Goal: Complete application form

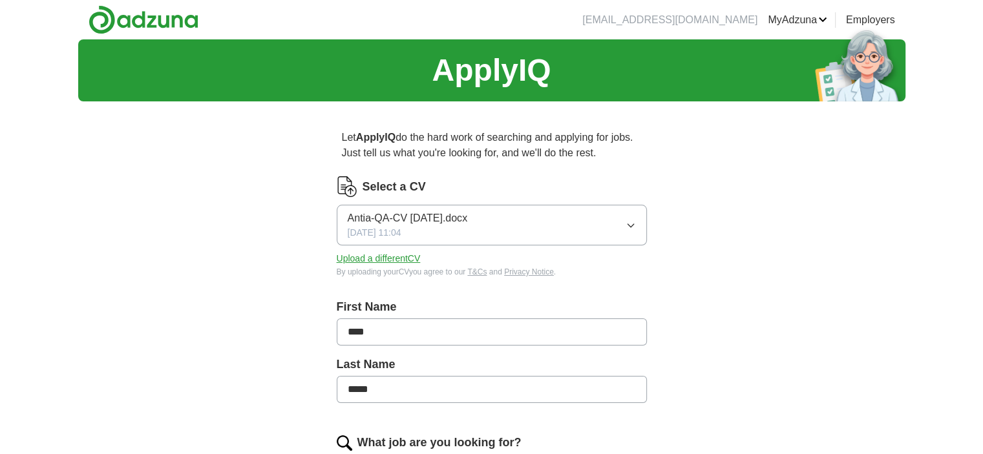
click at [428, 223] on span "Antia-QA-CV [DATE].docx" at bounding box center [408, 219] width 120 height 16
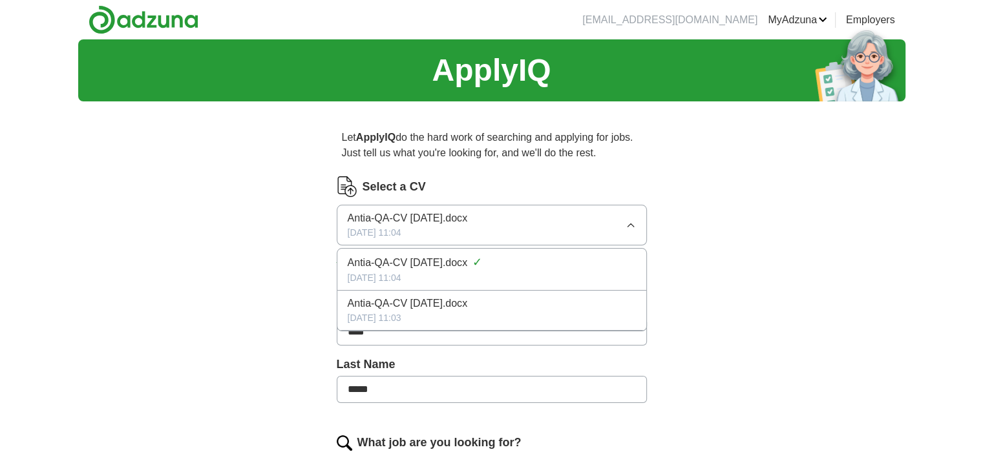
click at [414, 222] on span "Antia-QA-CV [DATE].docx" at bounding box center [408, 219] width 120 height 16
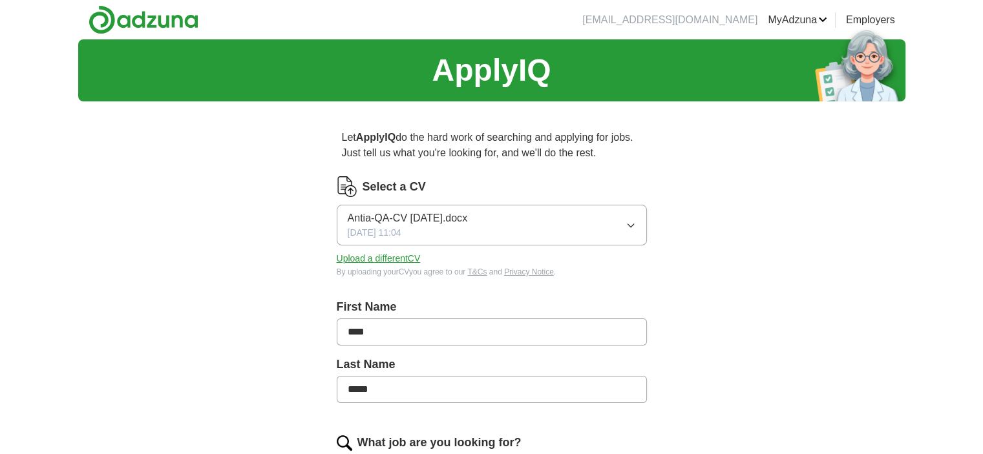
click at [388, 255] on button "Upload a different CV" at bounding box center [379, 259] width 84 height 14
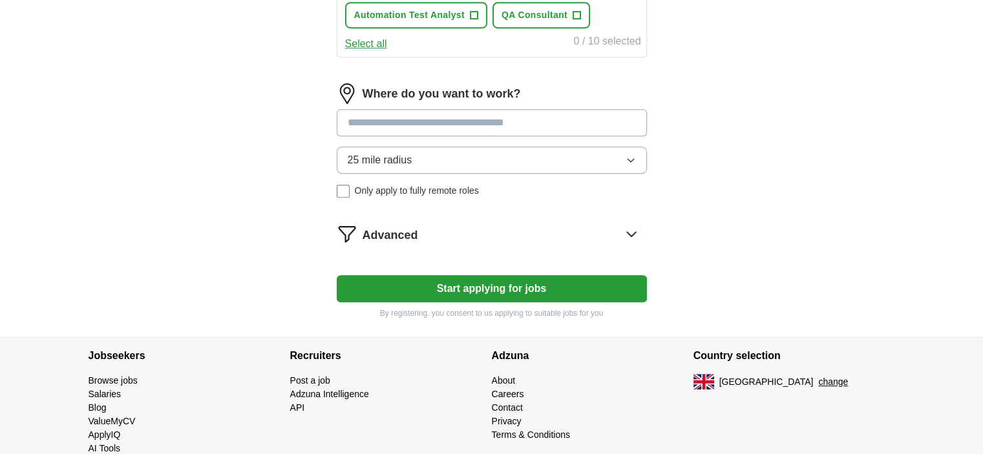
scroll to position [646, 0]
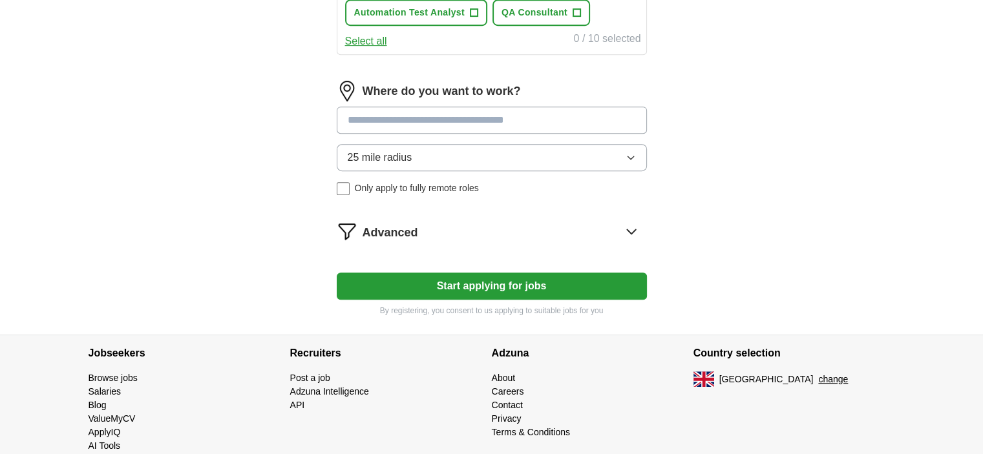
click at [515, 284] on button "Start applying for jobs" at bounding box center [492, 286] width 310 height 27
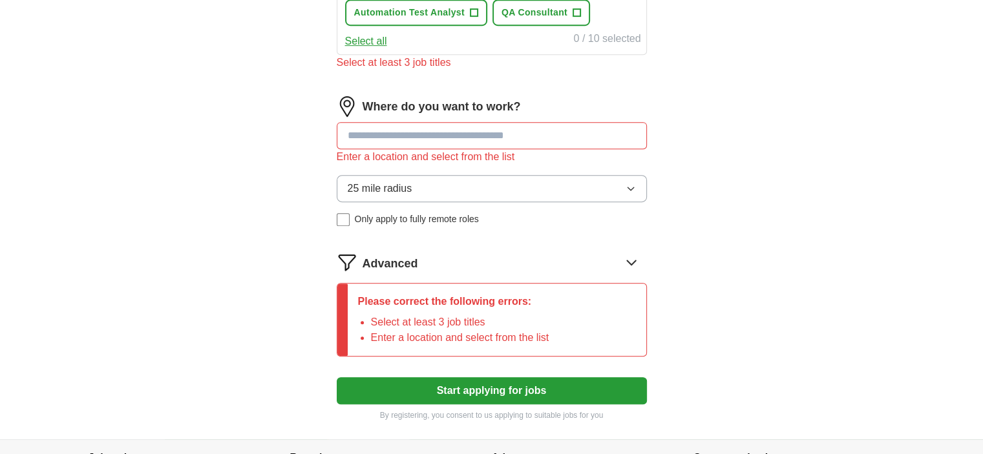
click at [476, 139] on input at bounding box center [492, 135] width 310 height 27
click at [423, 136] on input at bounding box center [492, 135] width 310 height 27
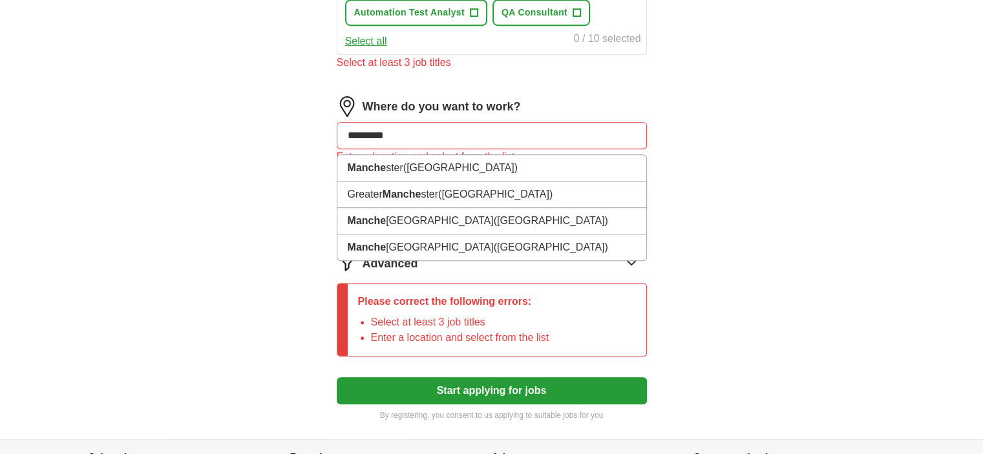
type input "**********"
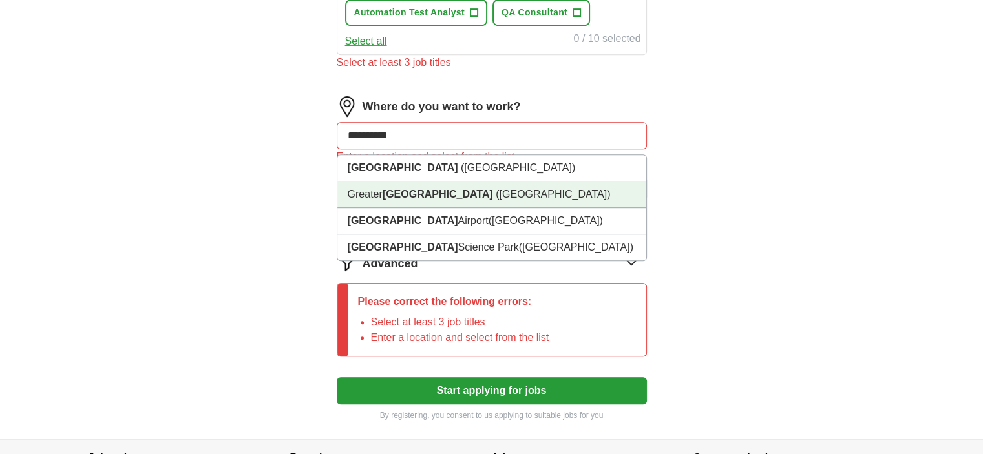
click at [427, 193] on strong "[GEOGRAPHIC_DATA]" at bounding box center [438, 194] width 111 height 11
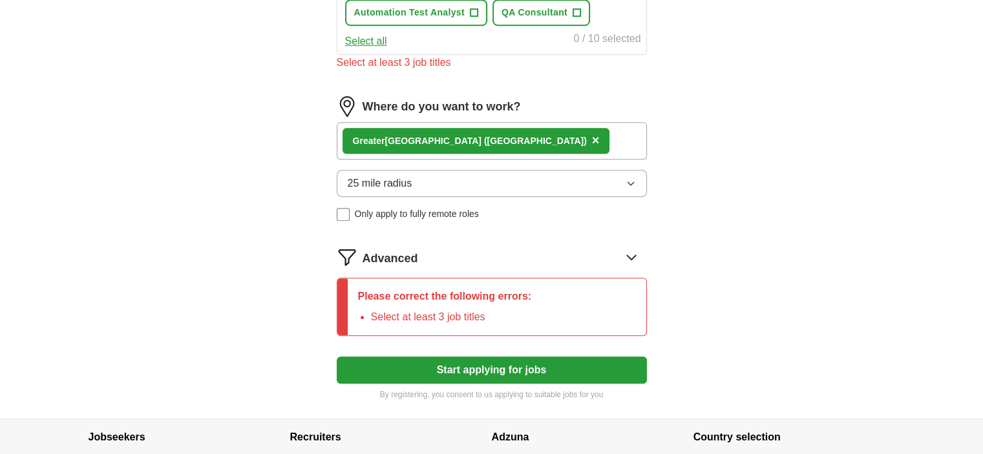
click at [463, 183] on button "25 mile radius" at bounding box center [492, 183] width 310 height 27
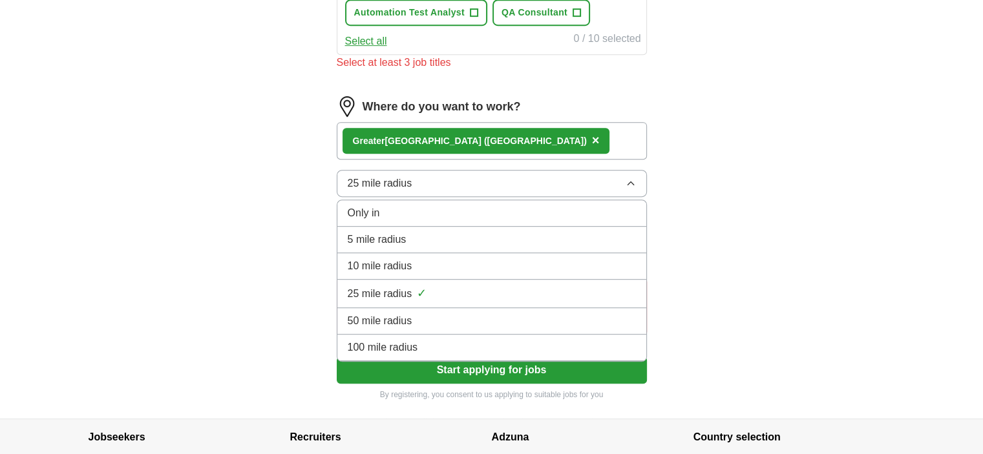
click at [401, 313] on span "50 mile radius" at bounding box center [380, 321] width 65 height 16
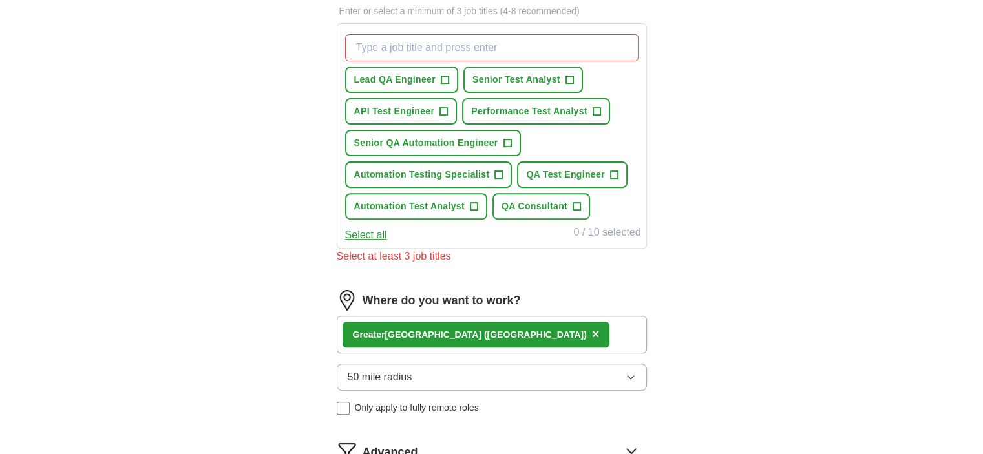
scroll to position [323, 0]
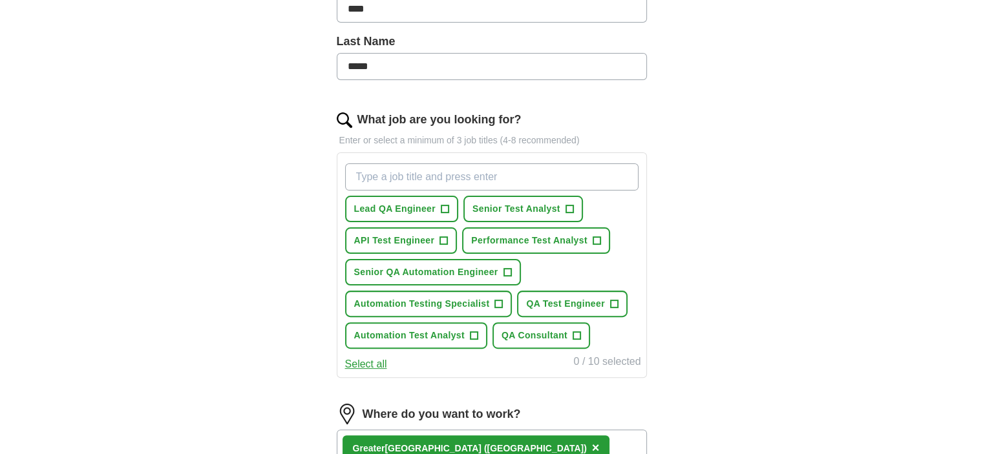
click at [455, 179] on input "What job are you looking for?" at bounding box center [491, 177] width 293 height 27
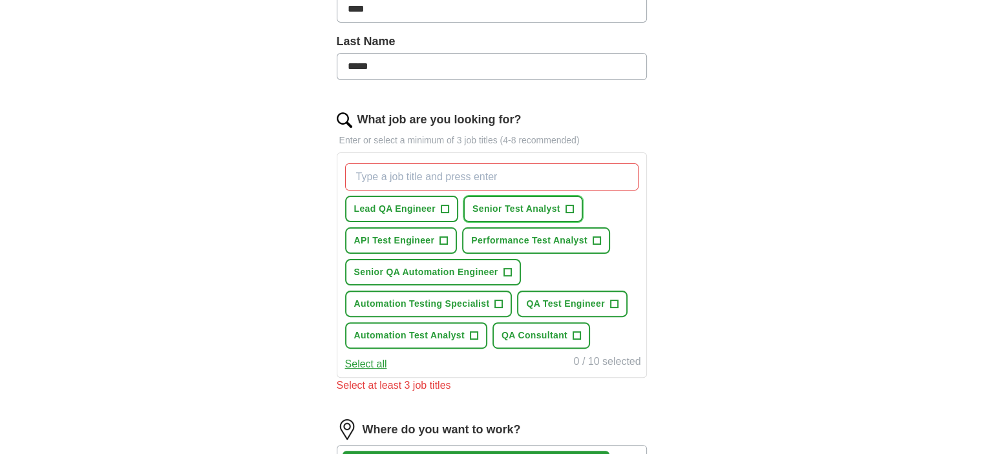
click at [499, 210] on span "Senior Test Analyst" at bounding box center [516, 209] width 88 height 14
click at [556, 297] on span "QA Test Engineer" at bounding box center [565, 304] width 79 height 14
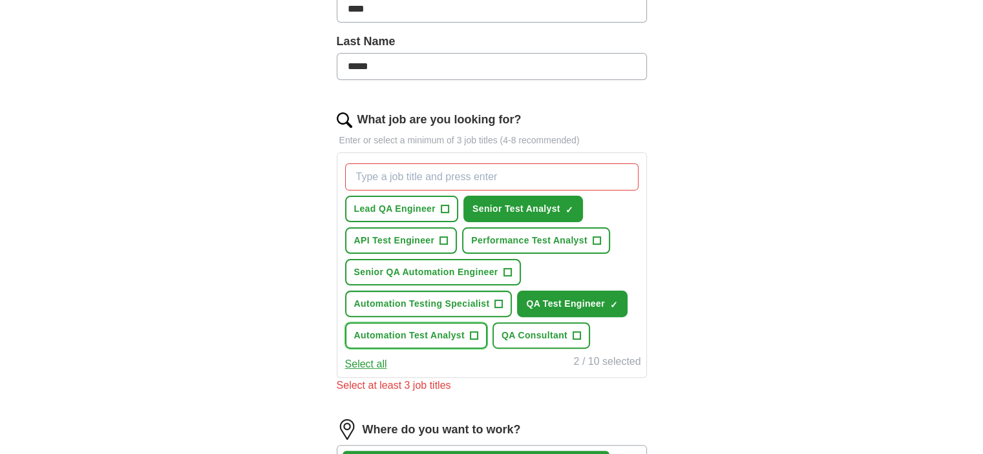
click at [445, 330] on span "Automation Test Analyst" at bounding box center [409, 336] width 111 height 14
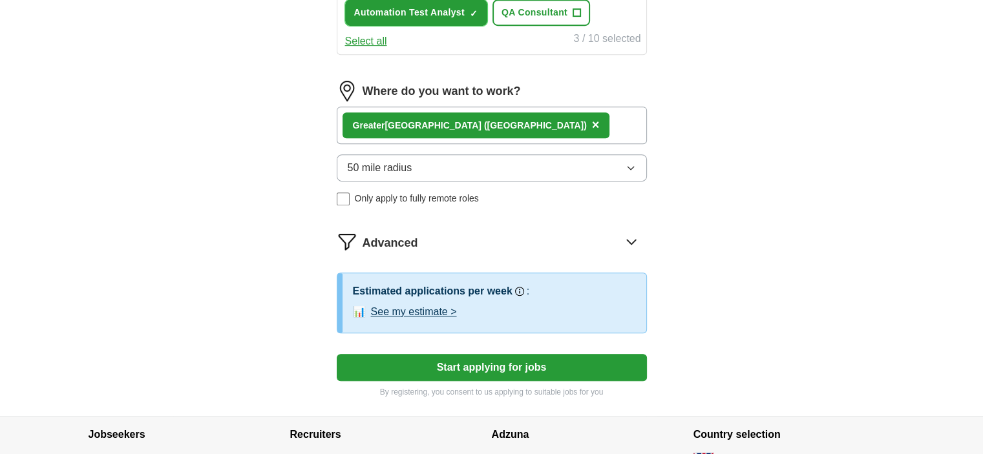
scroll to position [711, 0]
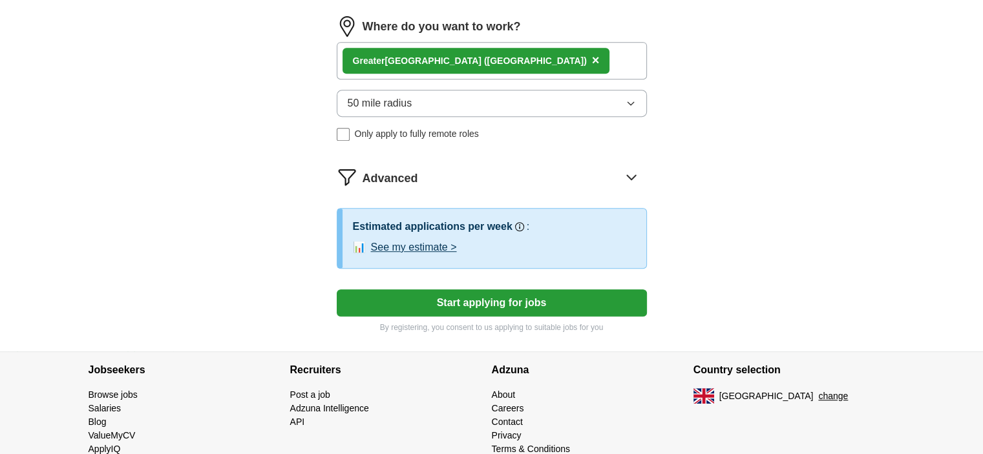
click at [486, 304] on button "Start applying for jobs" at bounding box center [492, 303] width 310 height 27
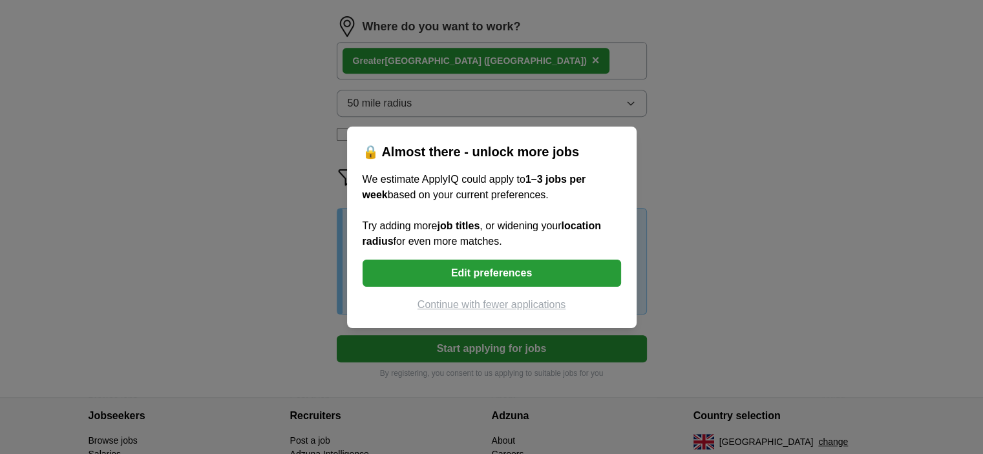
click at [483, 273] on button "Edit preferences" at bounding box center [492, 273] width 259 height 27
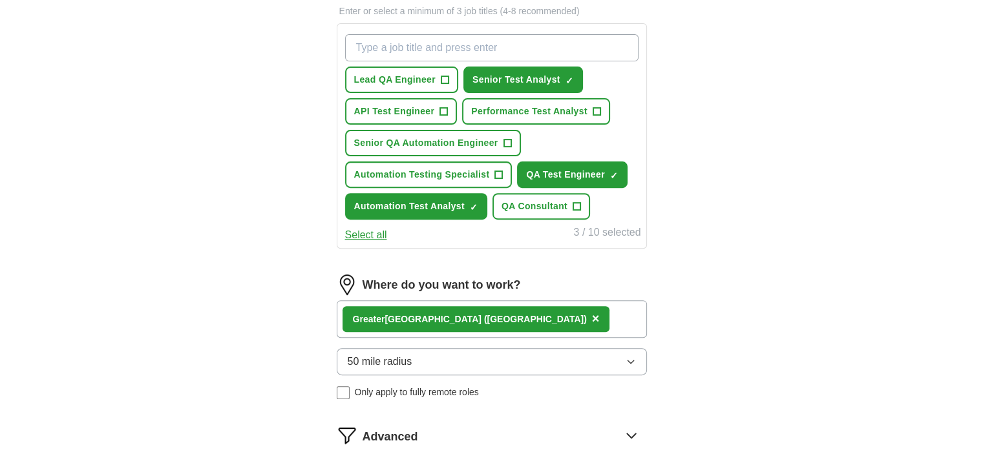
scroll to position [452, 0]
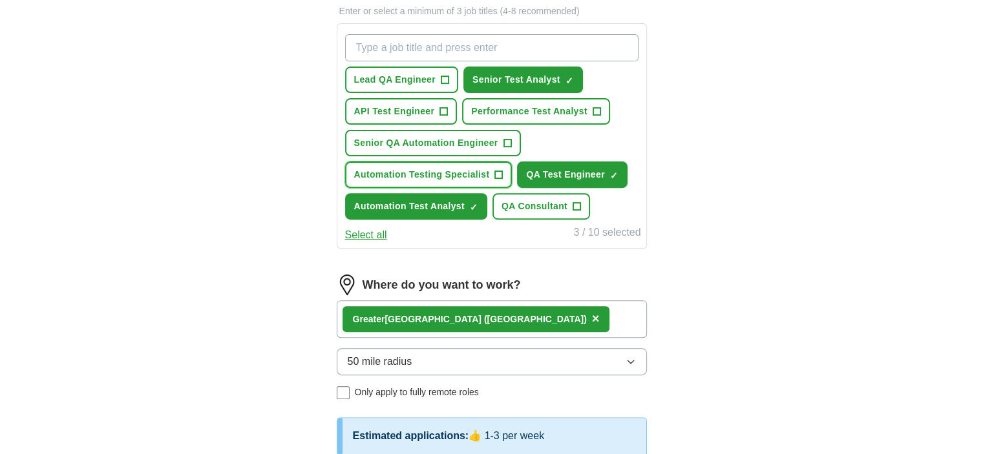
click at [500, 170] on span "+" at bounding box center [499, 175] width 8 height 10
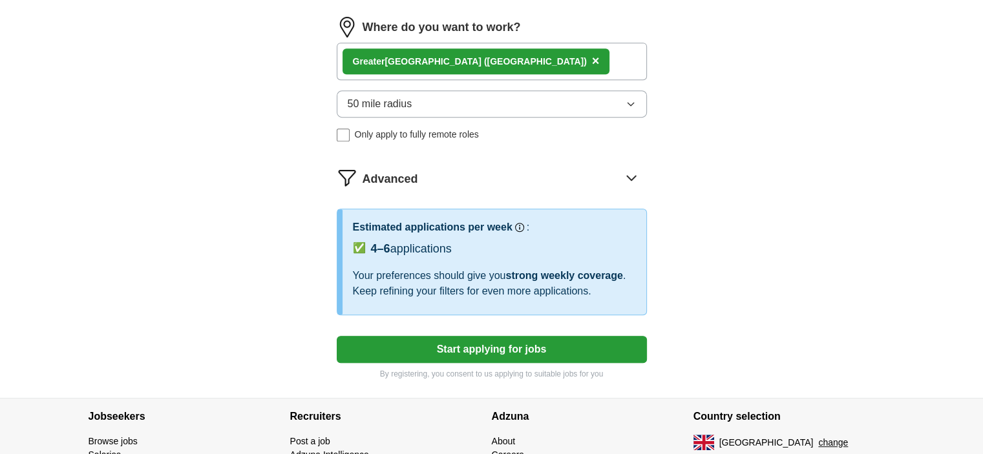
scroll to position [711, 0]
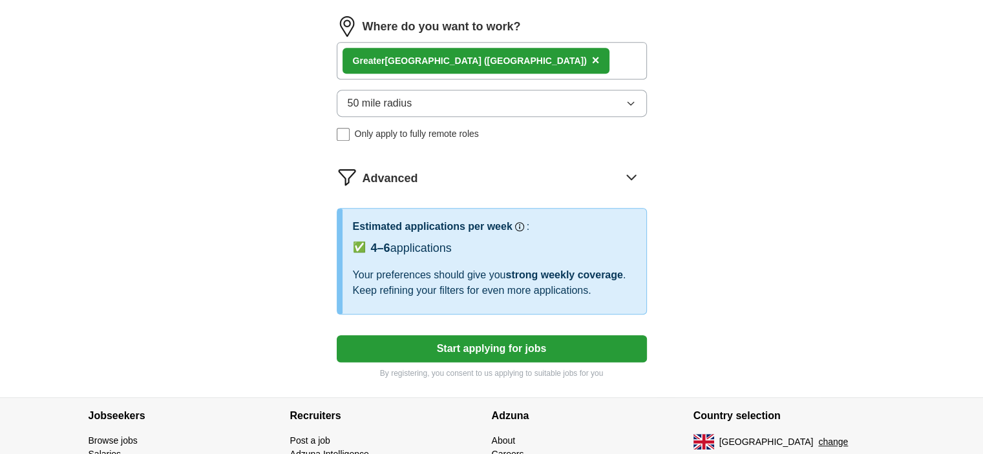
click at [459, 339] on button "Start applying for jobs" at bounding box center [492, 348] width 310 height 27
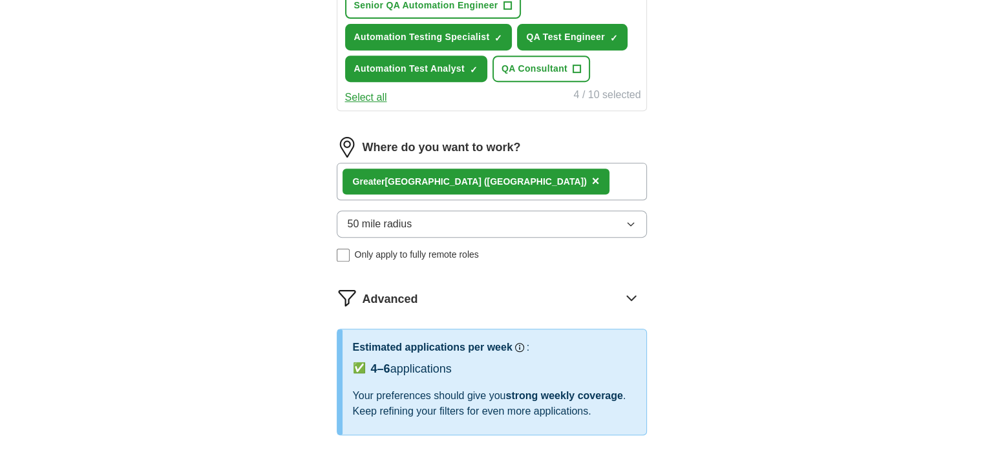
select select "**"
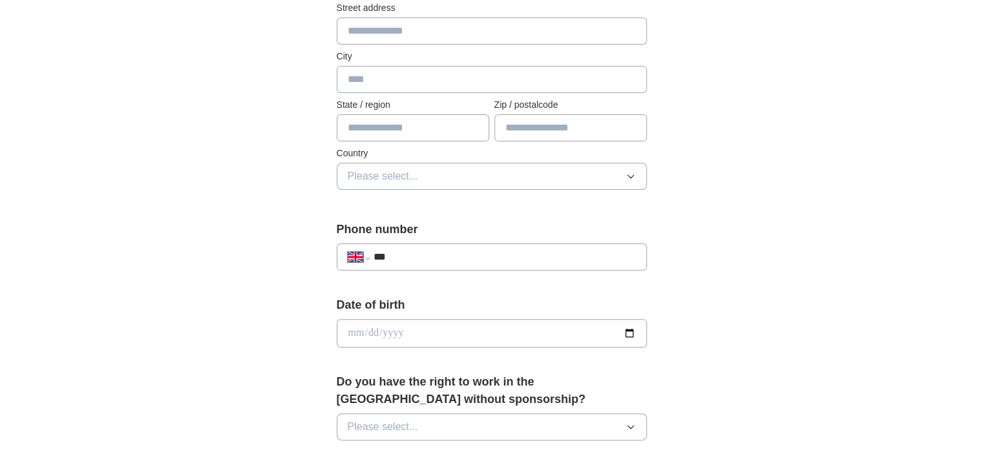
scroll to position [109, 0]
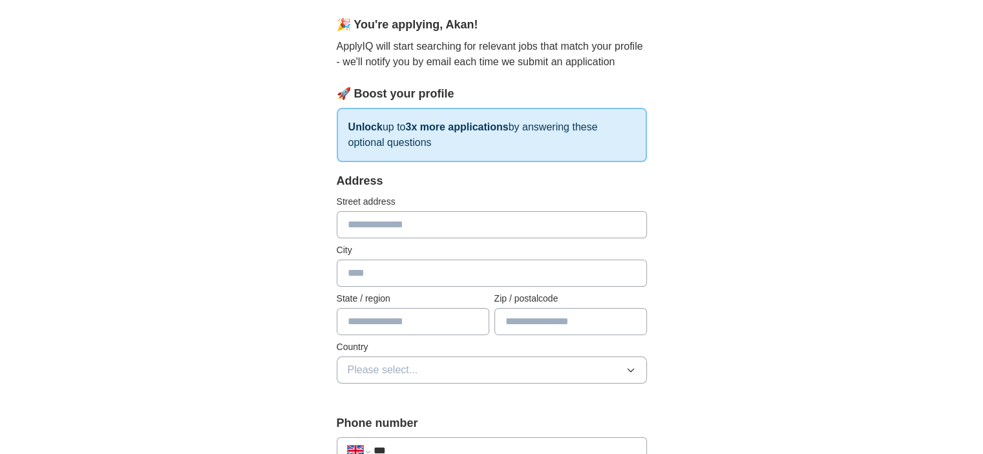
click at [367, 227] on input "text" at bounding box center [492, 224] width 310 height 27
type input "**********"
type input "*******"
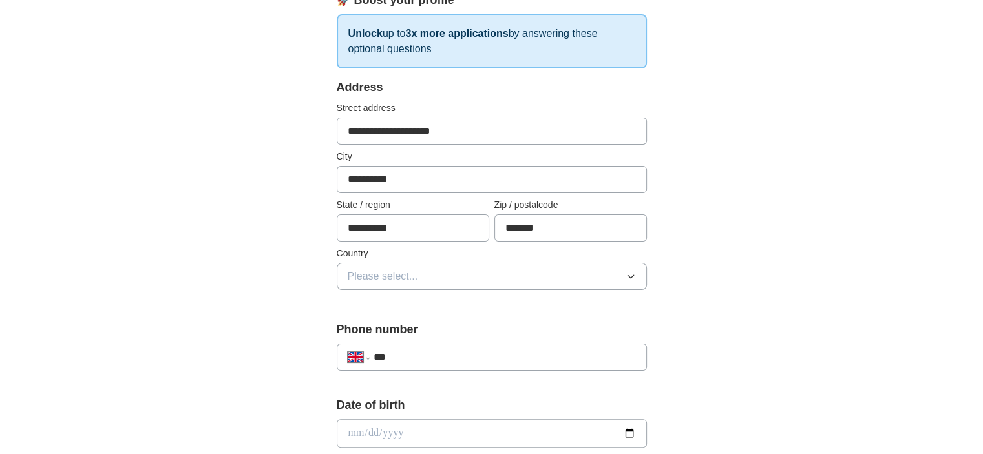
scroll to position [238, 0]
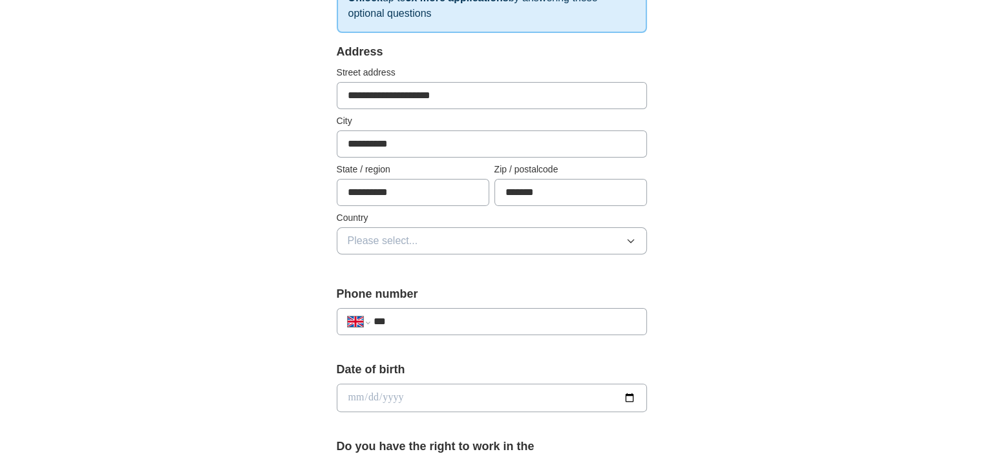
click at [399, 227] on button "Please select..." at bounding box center [492, 240] width 310 height 27
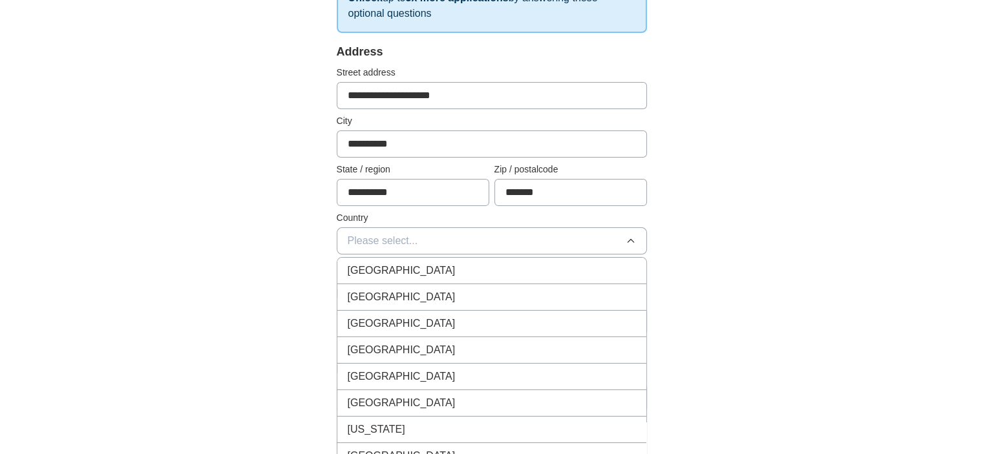
click at [393, 277] on li "[GEOGRAPHIC_DATA]" at bounding box center [491, 271] width 309 height 26
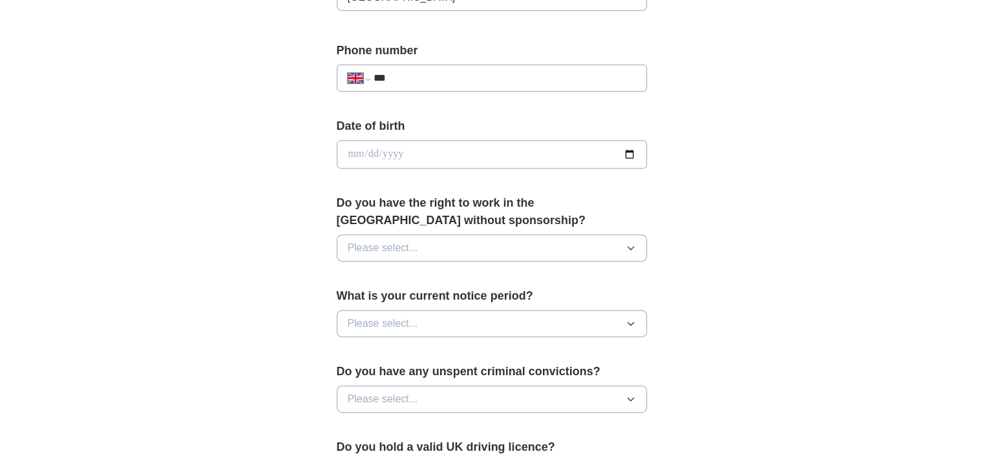
scroll to position [496, 0]
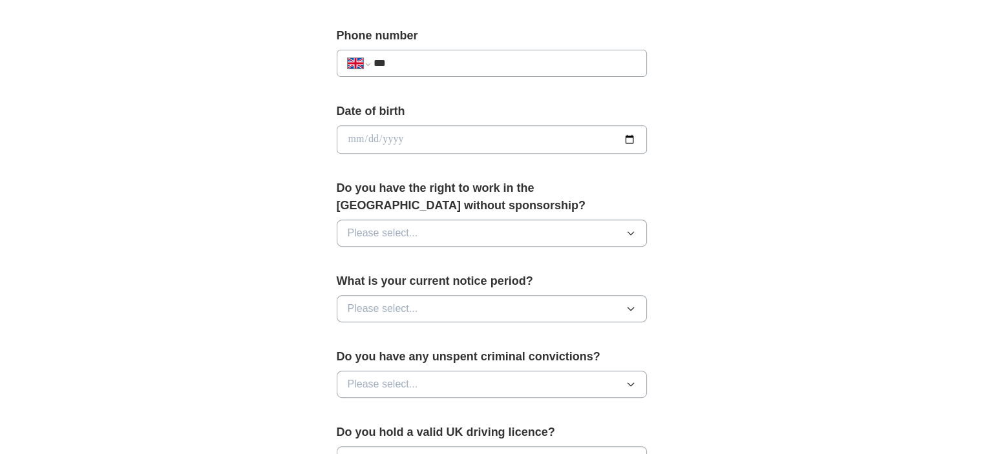
click at [406, 227] on span "Please select..." at bounding box center [383, 234] width 70 height 16
click at [359, 257] on span "Yes" at bounding box center [356, 263] width 17 height 16
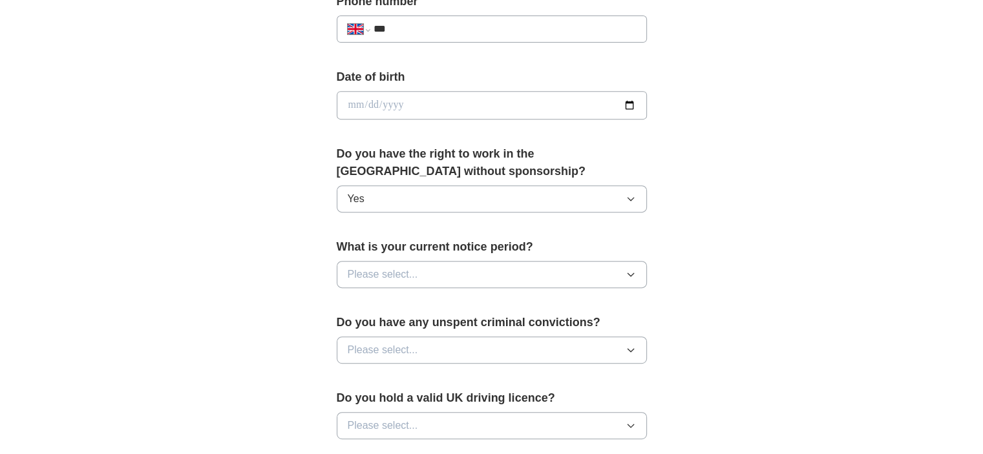
scroll to position [561, 0]
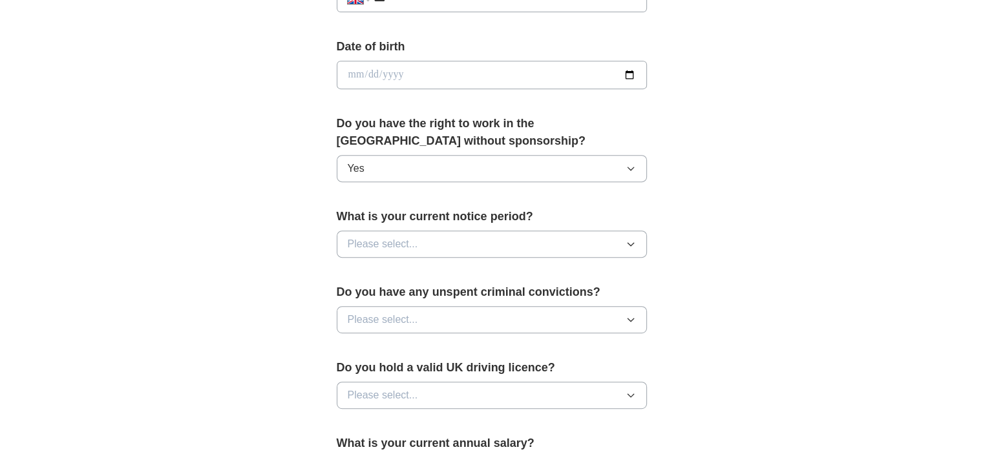
click at [424, 232] on button "Please select..." at bounding box center [492, 244] width 310 height 27
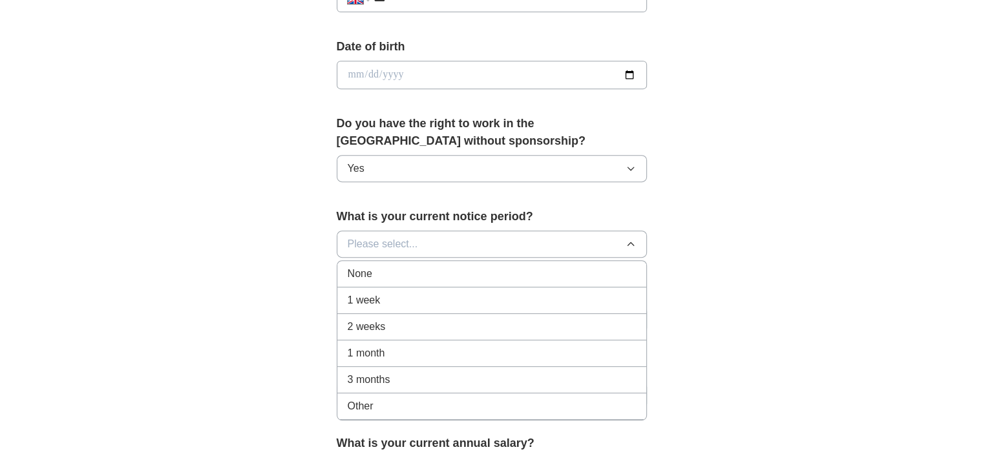
click at [363, 304] on span "1 week" at bounding box center [364, 301] width 33 height 16
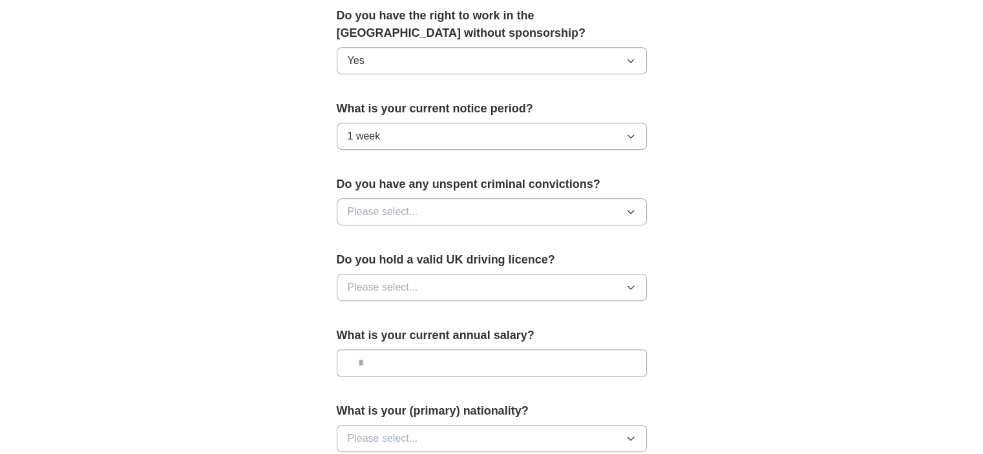
scroll to position [690, 0]
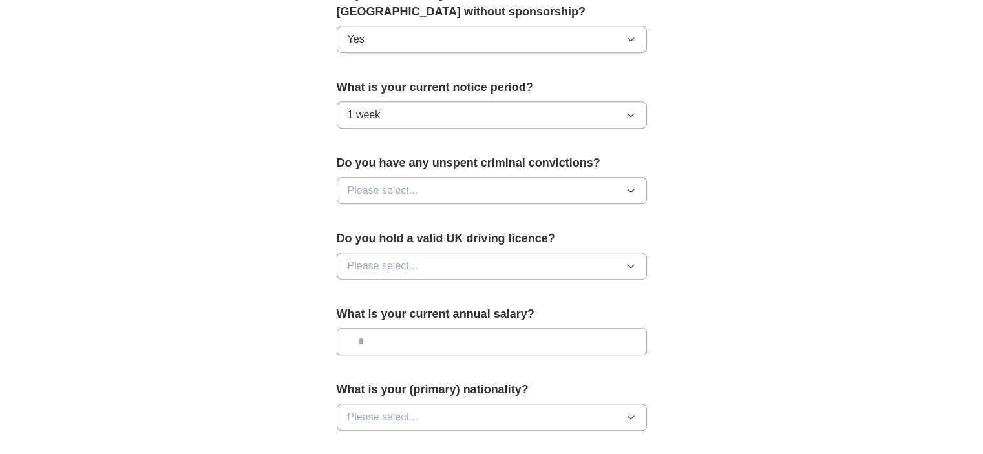
click at [447, 186] on button "Please select..." at bounding box center [492, 190] width 310 height 27
click at [355, 240] on span "No" at bounding box center [354, 247] width 13 height 16
click at [425, 254] on button "Please select..." at bounding box center [492, 266] width 310 height 27
click at [352, 317] on span "No" at bounding box center [354, 323] width 13 height 16
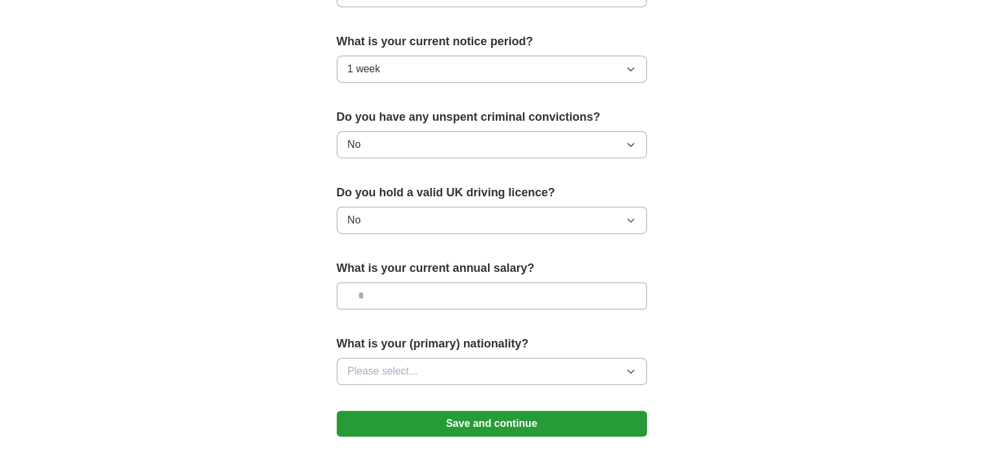
scroll to position [755, 0]
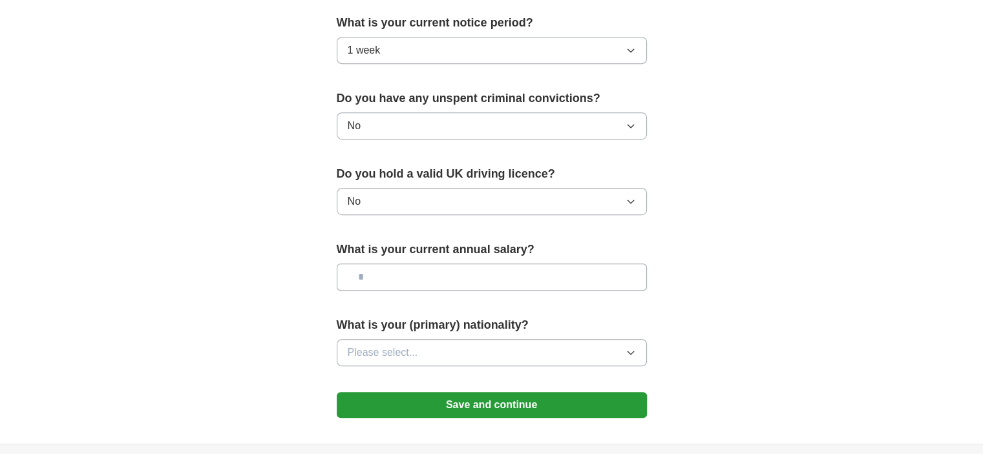
click at [401, 268] on input "text" at bounding box center [492, 277] width 310 height 27
drag, startPoint x: 375, startPoint y: 273, endPoint x: 364, endPoint y: 274, distance: 10.4
click at [364, 274] on input "*******" at bounding box center [492, 277] width 310 height 27
type input "*******"
click at [386, 349] on span "Please select..." at bounding box center [383, 353] width 70 height 16
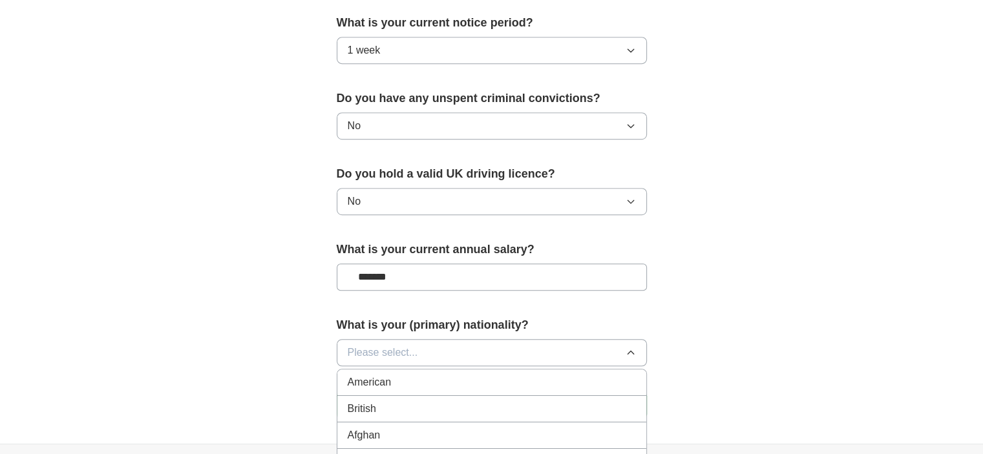
click at [363, 401] on span "British" at bounding box center [362, 409] width 28 height 16
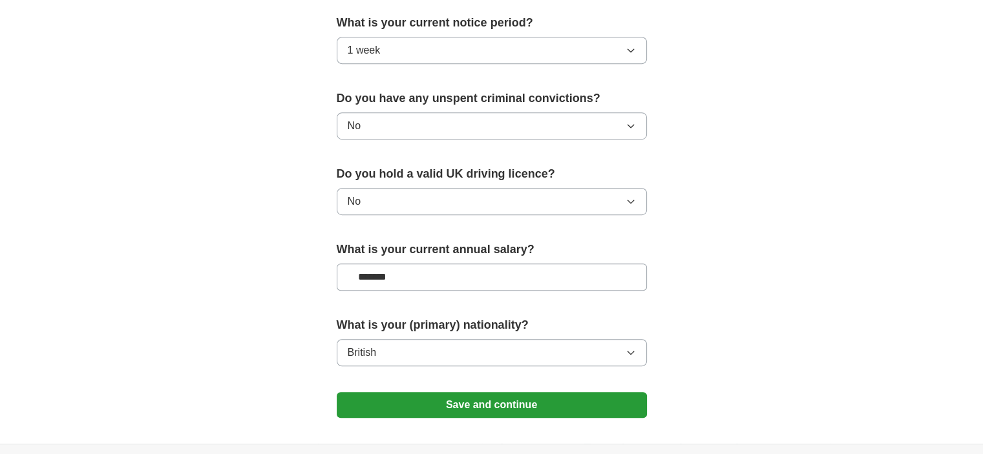
click at [474, 403] on button "Save and continue" at bounding box center [492, 405] width 310 height 26
